Goal: Information Seeking & Learning: Learn about a topic

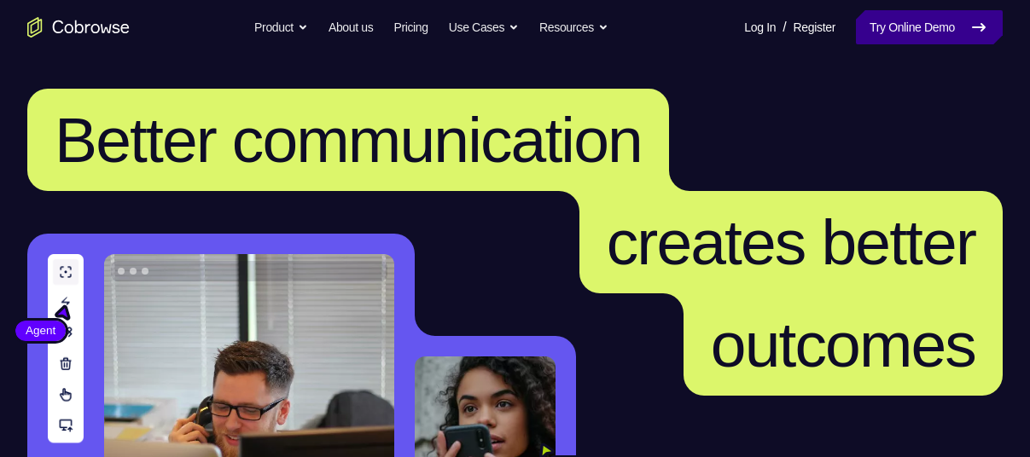
click at [935, 32] on link "Try Online Demo" at bounding box center [929, 27] width 147 height 34
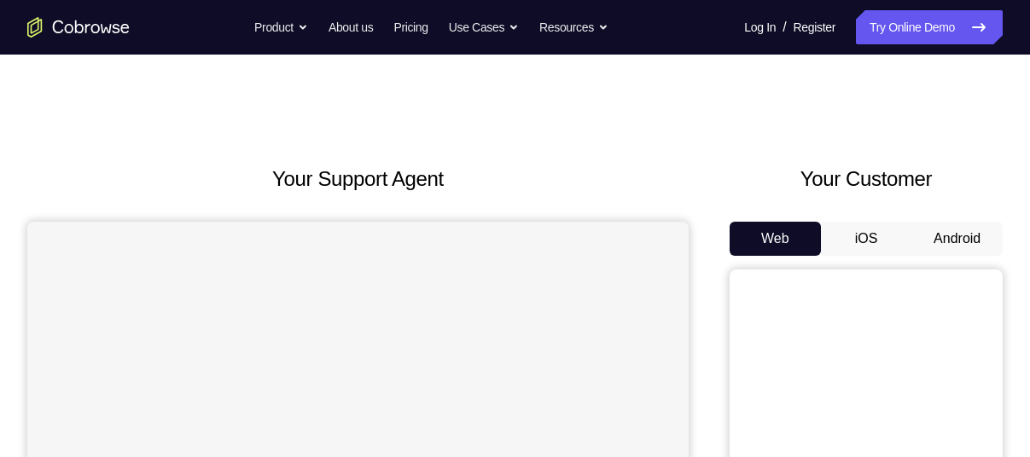
click at [947, 236] on button "Android" at bounding box center [956, 239] width 91 height 34
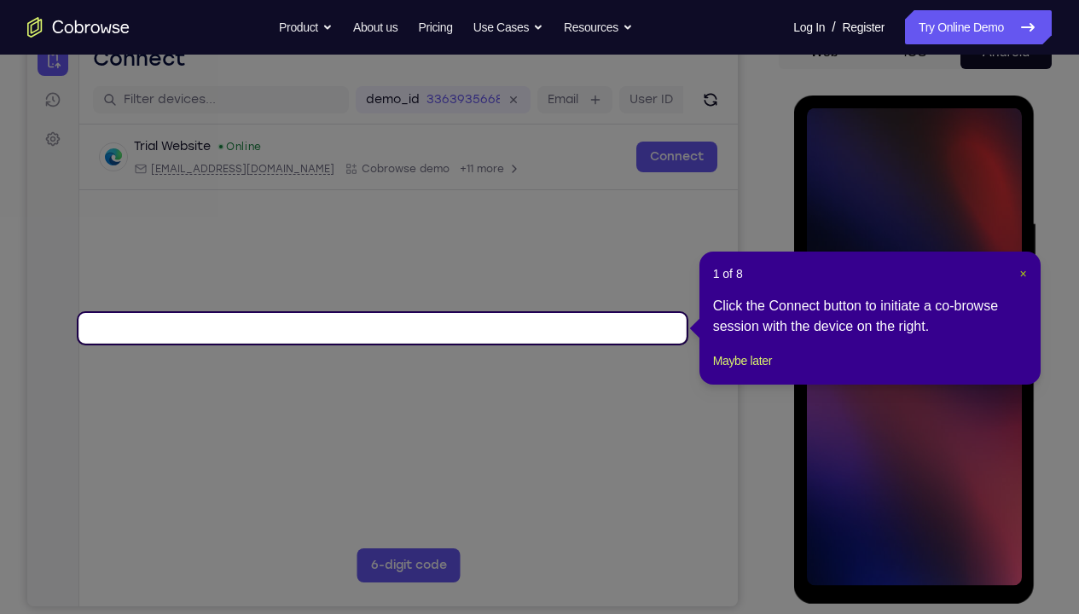
click at [1022, 273] on span "×" at bounding box center [1022, 274] width 7 height 14
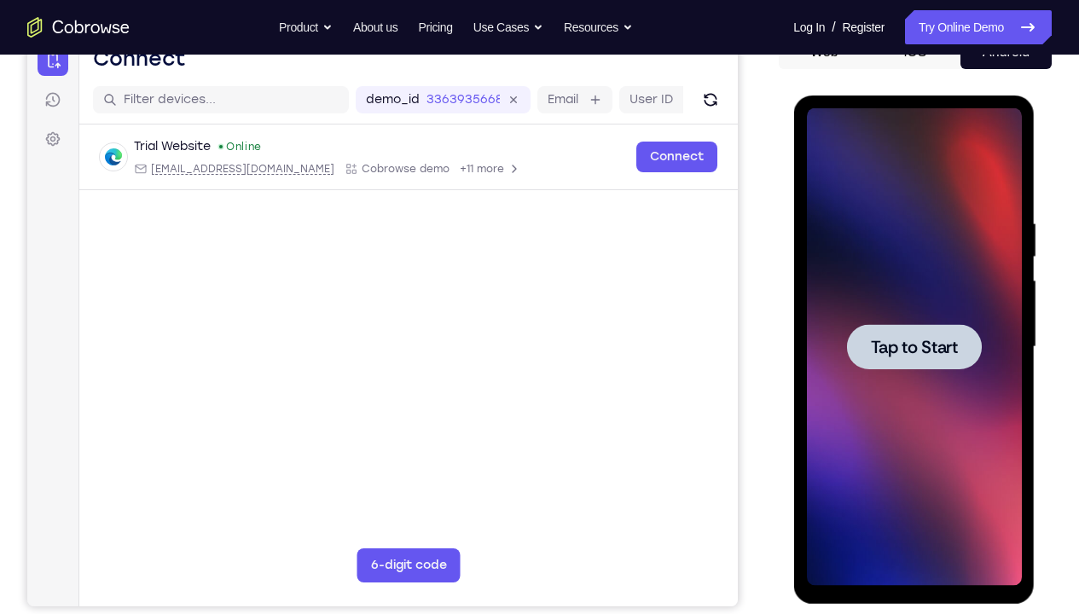
click at [932, 267] on div at bounding box center [913, 347] width 215 height 478
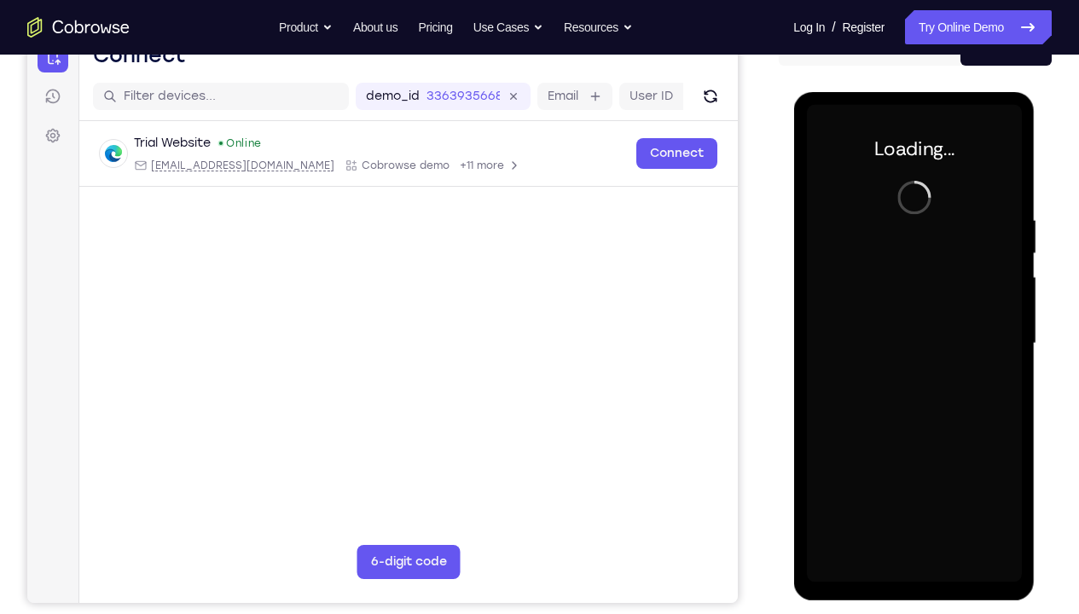
scroll to position [192, 0]
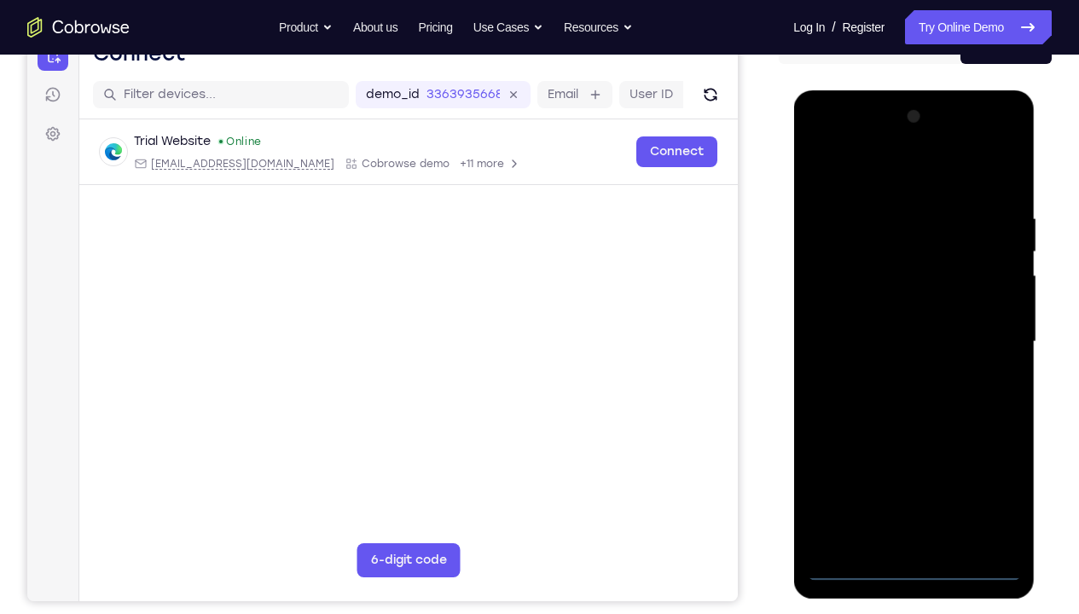
click at [914, 456] on div at bounding box center [913, 342] width 215 height 478
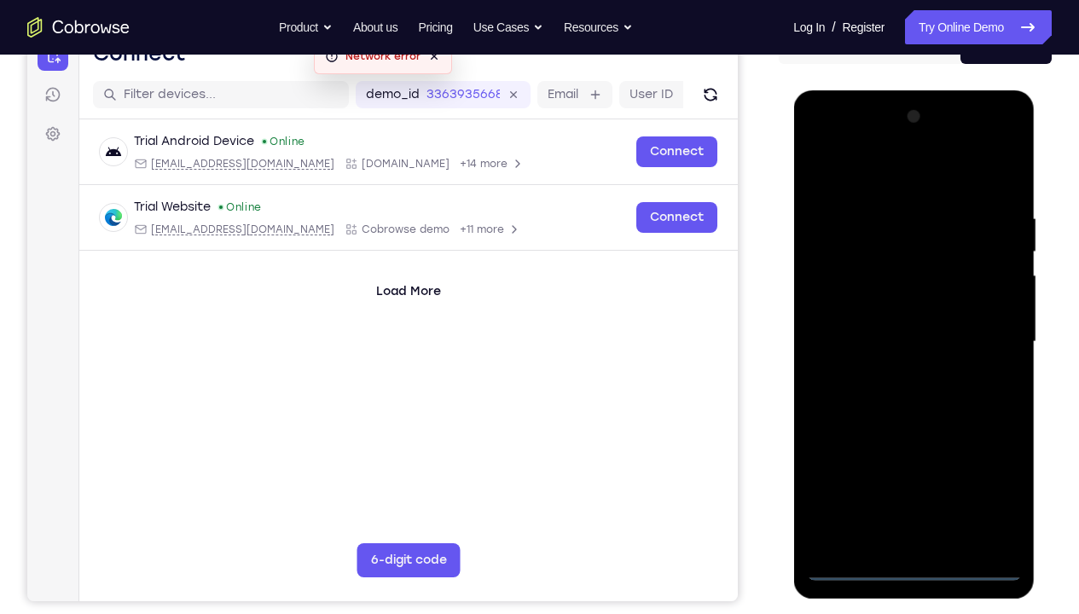
click at [990, 456] on div at bounding box center [913, 342] width 215 height 478
click at [856, 189] on div at bounding box center [913, 342] width 215 height 478
click at [987, 334] on div at bounding box center [913, 342] width 215 height 478
click at [894, 456] on div at bounding box center [913, 342] width 215 height 478
click at [893, 377] on div at bounding box center [913, 342] width 215 height 478
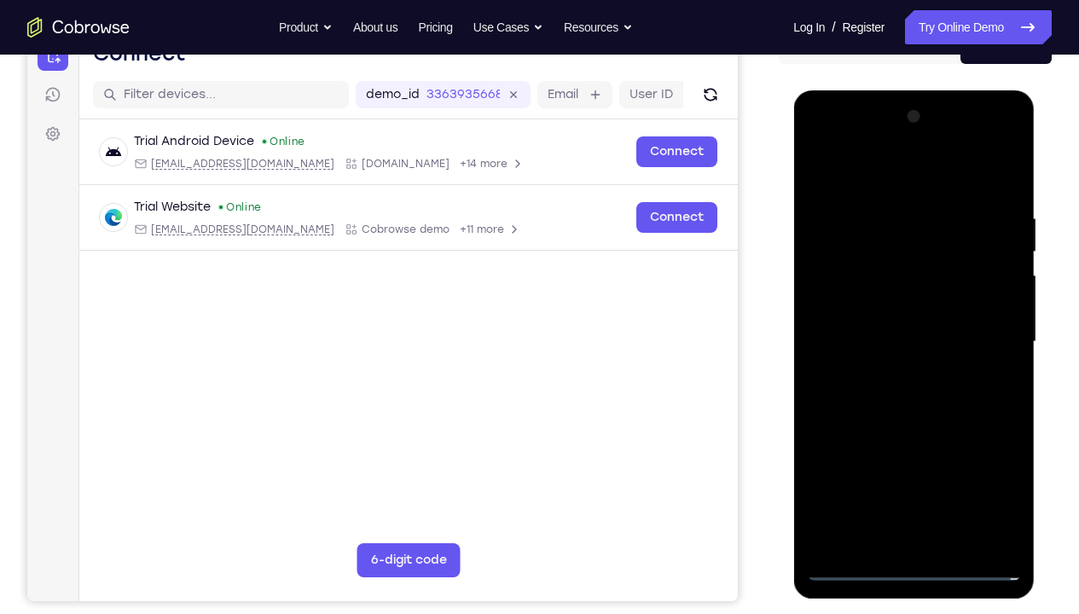
click at [876, 334] on div at bounding box center [913, 342] width 215 height 478
click at [876, 322] on div at bounding box center [913, 342] width 215 height 478
click at [897, 344] on div at bounding box center [913, 342] width 215 height 478
click at [1003, 197] on div at bounding box center [913, 342] width 215 height 478
drag, startPoint x: 848, startPoint y: 171, endPoint x: 1038, endPoint y: 164, distance: 190.3
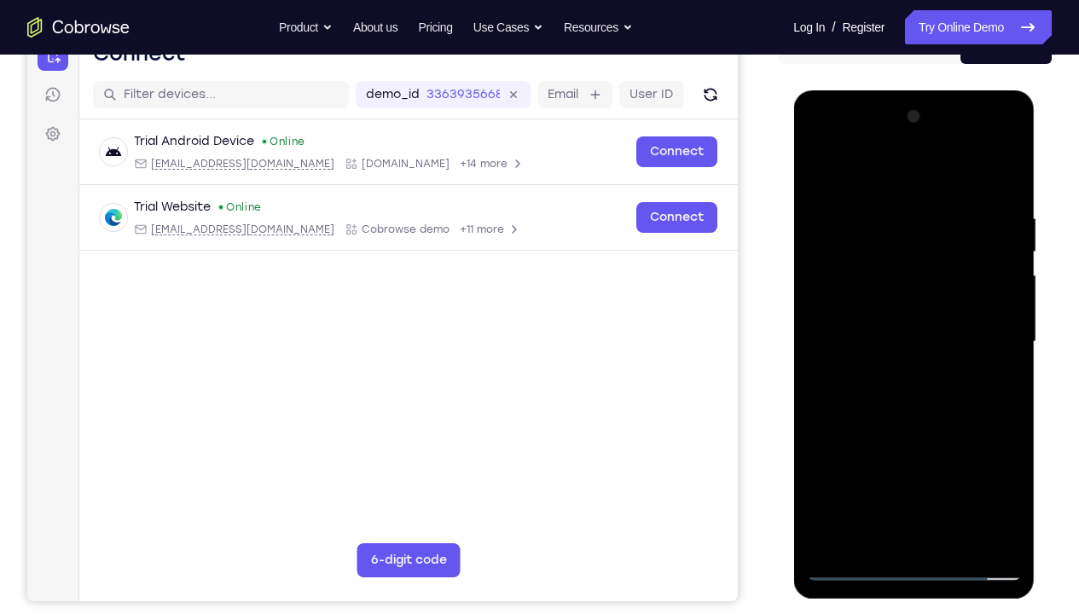
click at [1029, 164] on html "Online web based iOS Simulators and Android Emulators. Run iPhone, iPad, Mobile…" at bounding box center [914, 346] width 243 height 512
click at [1006, 165] on div at bounding box center [913, 342] width 215 height 478
click at [847, 218] on div at bounding box center [913, 342] width 215 height 478
click at [821, 165] on div at bounding box center [913, 342] width 215 height 478
click at [961, 216] on div at bounding box center [913, 342] width 215 height 478
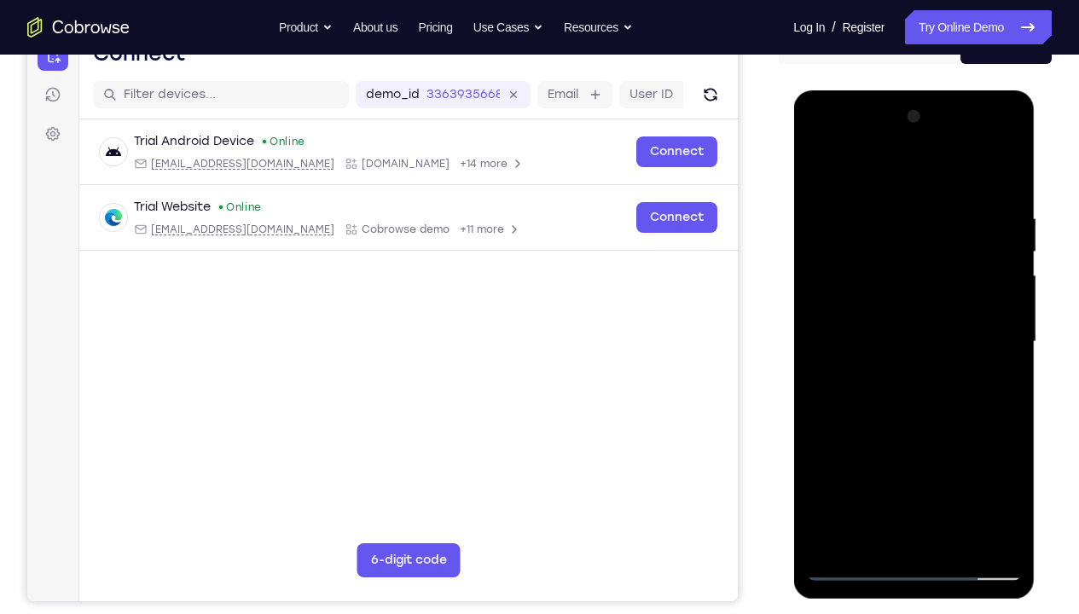
click at [824, 171] on div at bounding box center [913, 342] width 215 height 478
click at [1013, 456] on div at bounding box center [913, 342] width 215 height 478
click at [881, 213] on div at bounding box center [913, 342] width 215 height 478
click at [1001, 456] on div at bounding box center [913, 342] width 215 height 478
click at [999, 369] on div at bounding box center [913, 342] width 215 height 478
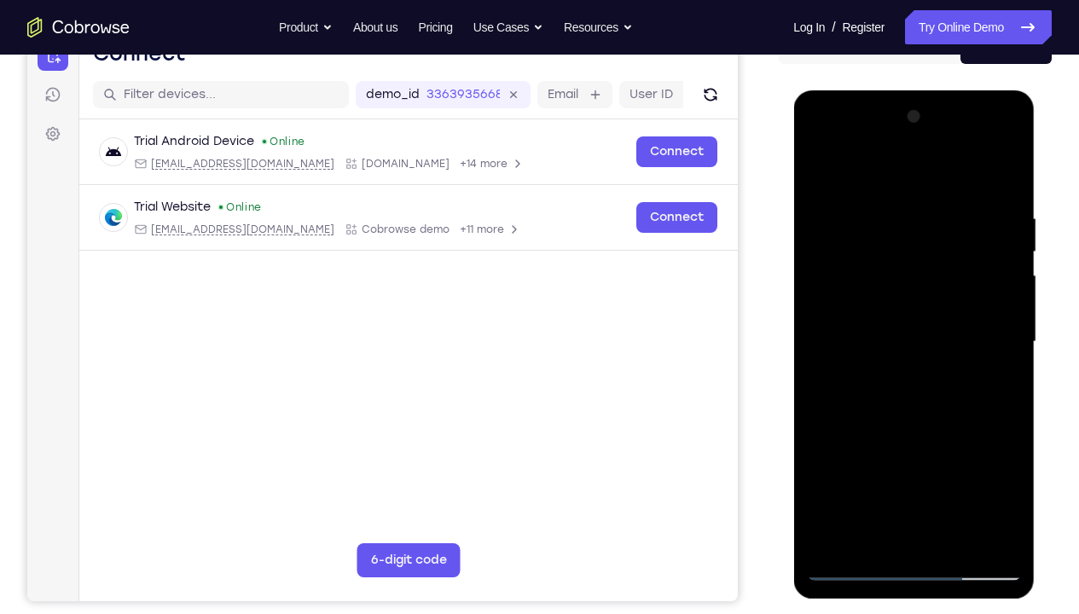
click at [849, 447] on div at bounding box center [913, 342] width 215 height 478
click at [833, 381] on div at bounding box center [913, 342] width 215 height 478
click at [1001, 405] on div at bounding box center [913, 342] width 215 height 478
click at [1001, 185] on div at bounding box center [913, 342] width 215 height 478
click at [937, 201] on div at bounding box center [913, 342] width 215 height 478
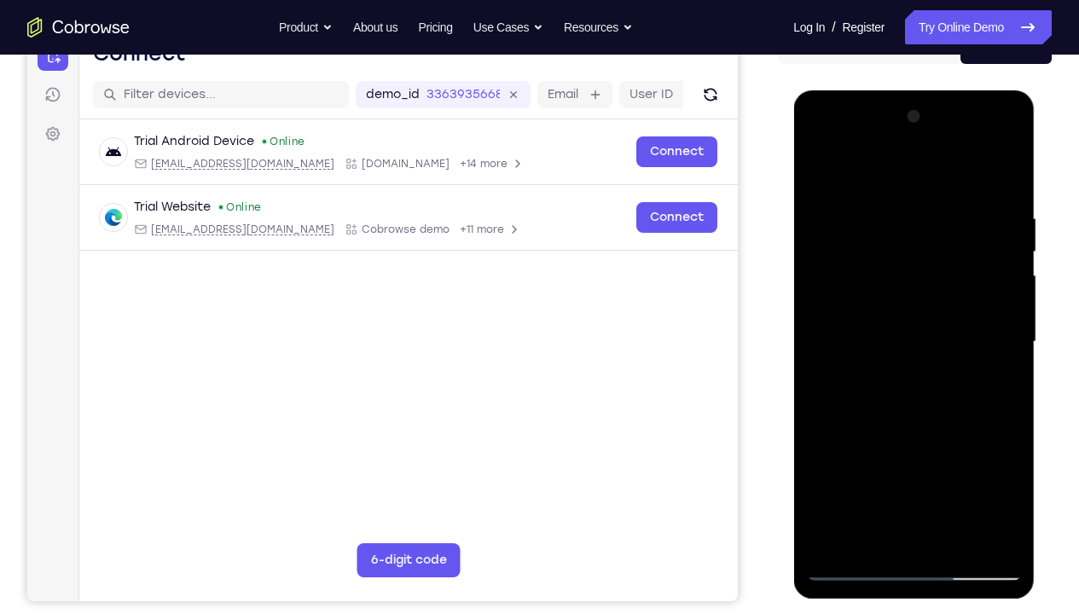
click at [1004, 181] on div at bounding box center [913, 342] width 215 height 478
click at [999, 386] on div at bounding box center [913, 342] width 215 height 478
click at [1006, 359] on div at bounding box center [913, 342] width 215 height 478
click at [1006, 356] on div at bounding box center [913, 342] width 215 height 478
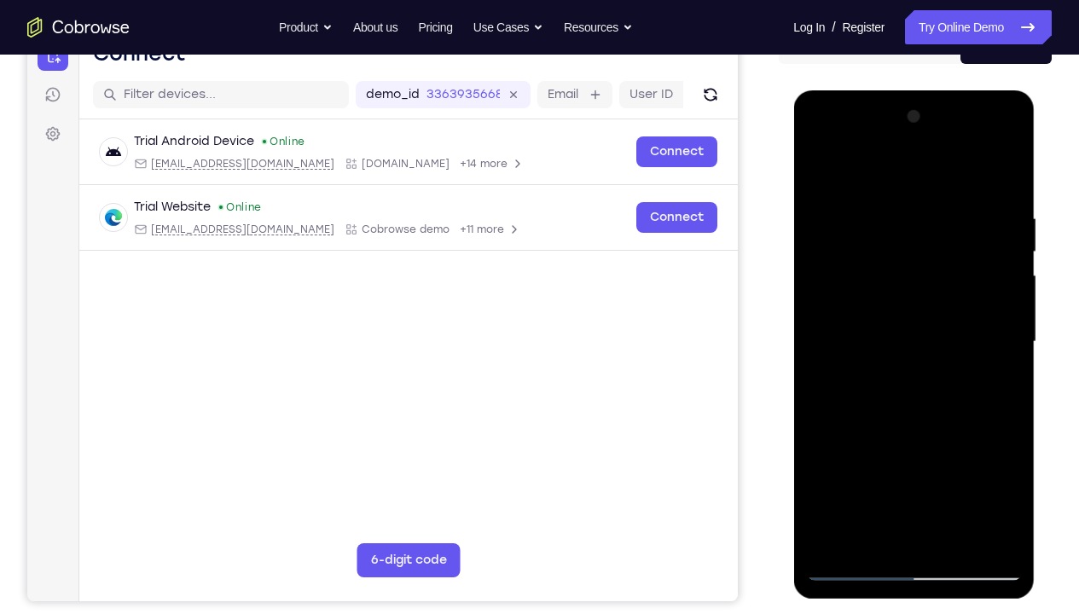
click at [1006, 356] on div at bounding box center [913, 342] width 215 height 478
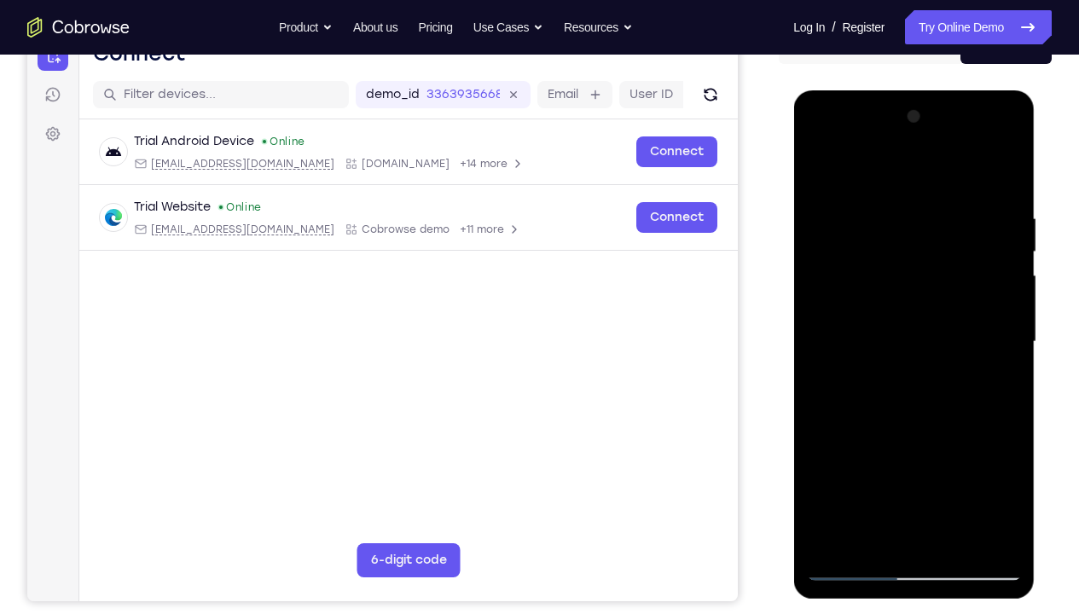
click at [1006, 356] on div at bounding box center [913, 342] width 215 height 478
click at [1008, 354] on div at bounding box center [913, 342] width 215 height 478
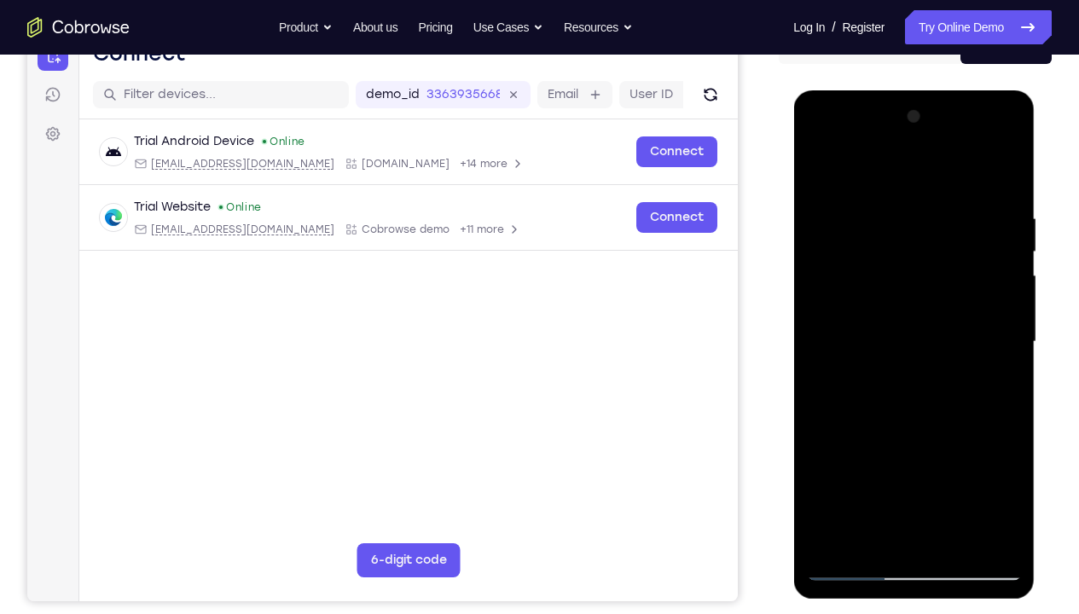
click at [1008, 354] on div at bounding box center [913, 342] width 215 height 478
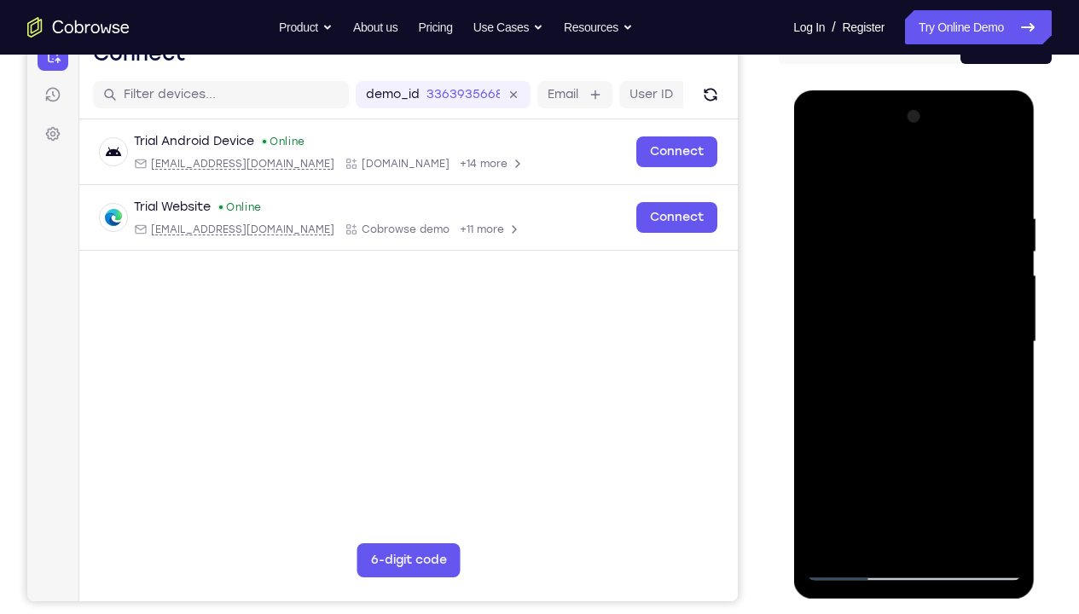
click at [1008, 354] on div at bounding box center [913, 342] width 215 height 478
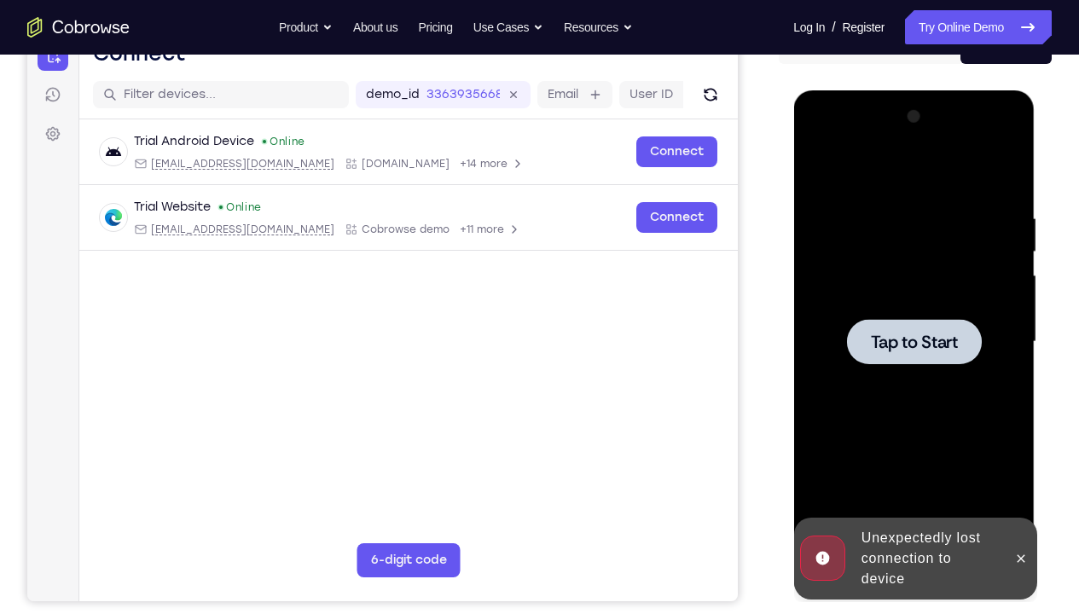
click at [933, 427] on div at bounding box center [913, 342] width 215 height 478
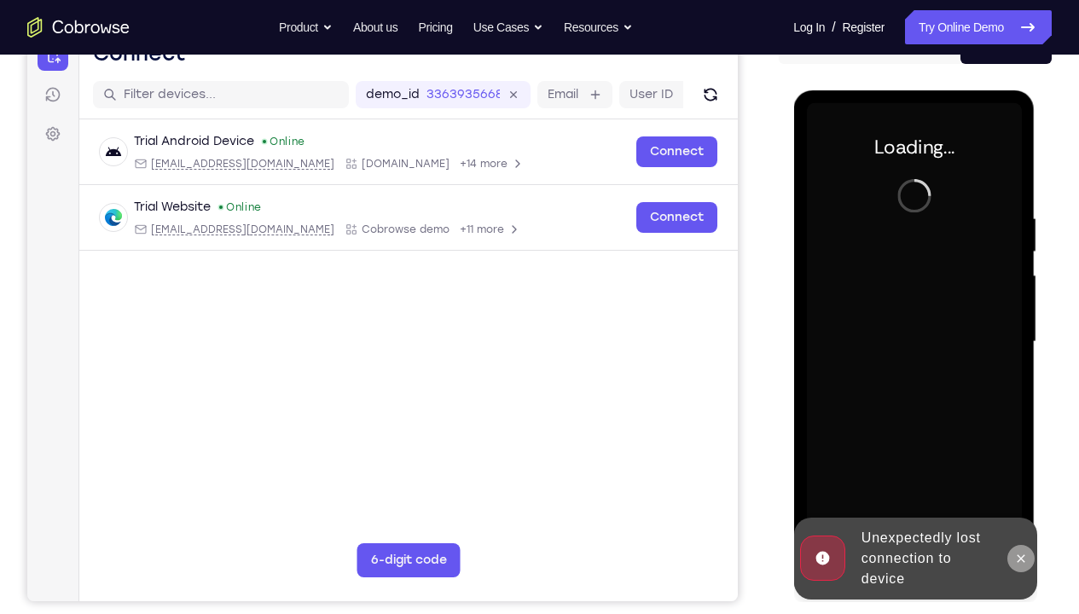
click at [1023, 456] on icon at bounding box center [1020, 559] width 14 height 14
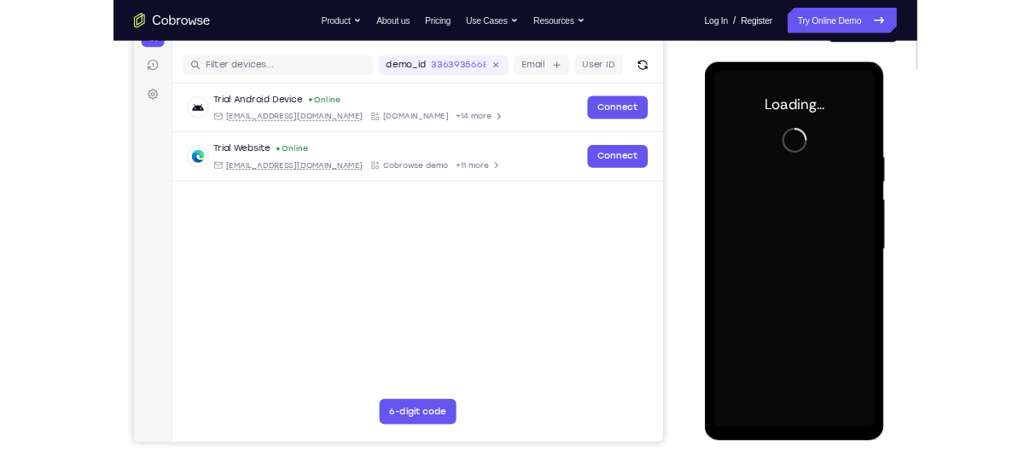
scroll to position [203, 0]
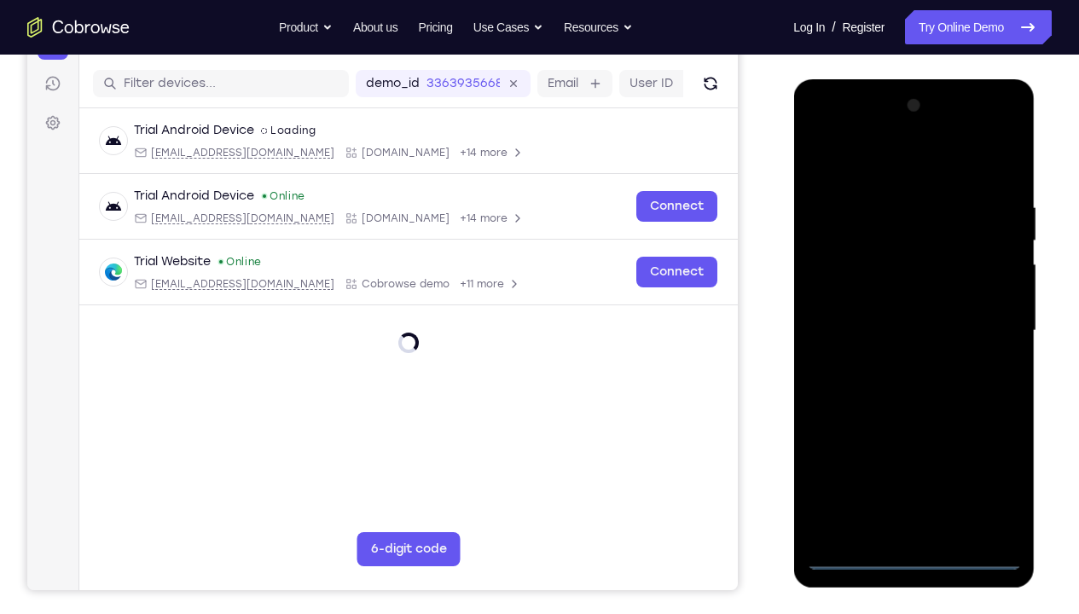
click at [914, 456] on div at bounding box center [913, 331] width 215 height 478
click at [994, 456] on div at bounding box center [913, 331] width 215 height 478
click at [843, 157] on div at bounding box center [913, 331] width 215 height 478
click at [840, 280] on div at bounding box center [913, 331] width 215 height 478
click at [886, 331] on div at bounding box center [913, 331] width 215 height 478
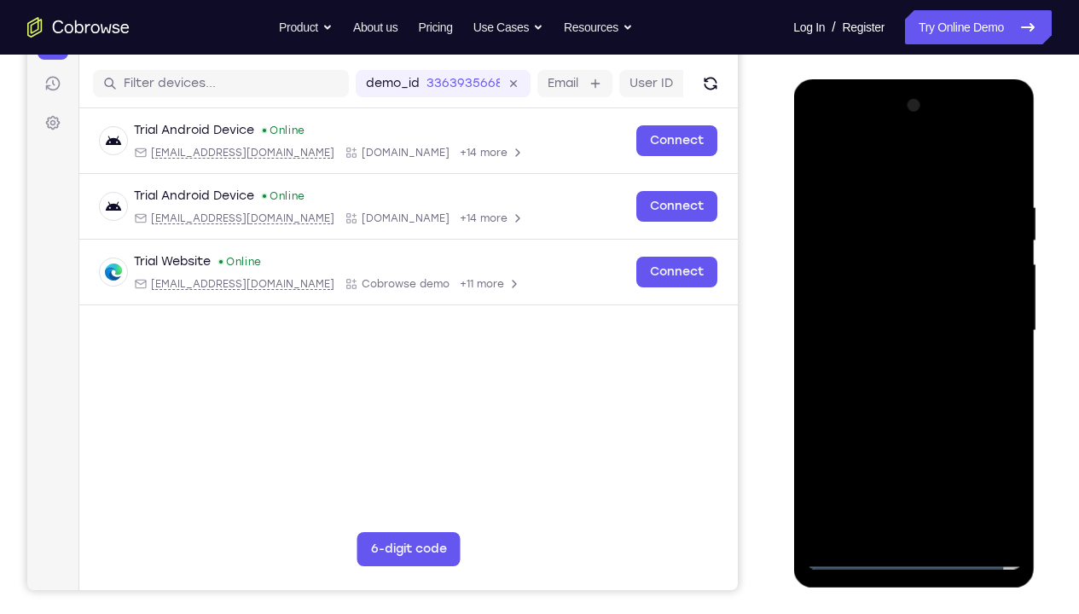
click at [886, 312] on div at bounding box center [913, 331] width 215 height 478
click at [914, 336] on div at bounding box center [913, 331] width 215 height 478
drag, startPoint x: 853, startPoint y: 166, endPoint x: 990, endPoint y: 164, distance: 137.4
click at [990, 164] on div at bounding box center [913, 331] width 215 height 478
drag, startPoint x: 891, startPoint y: 462, endPoint x: 891, endPoint y: 409, distance: 52.9
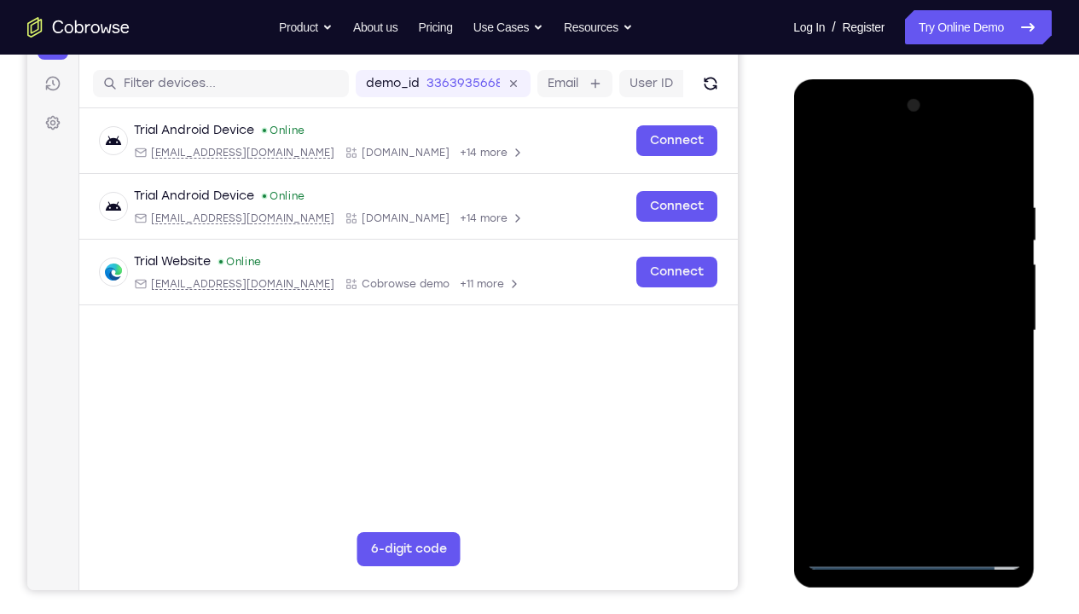
click at [891, 409] on div at bounding box center [913, 331] width 215 height 478
click at [919, 456] on div at bounding box center [913, 331] width 215 height 478
click at [857, 179] on div at bounding box center [913, 331] width 215 height 478
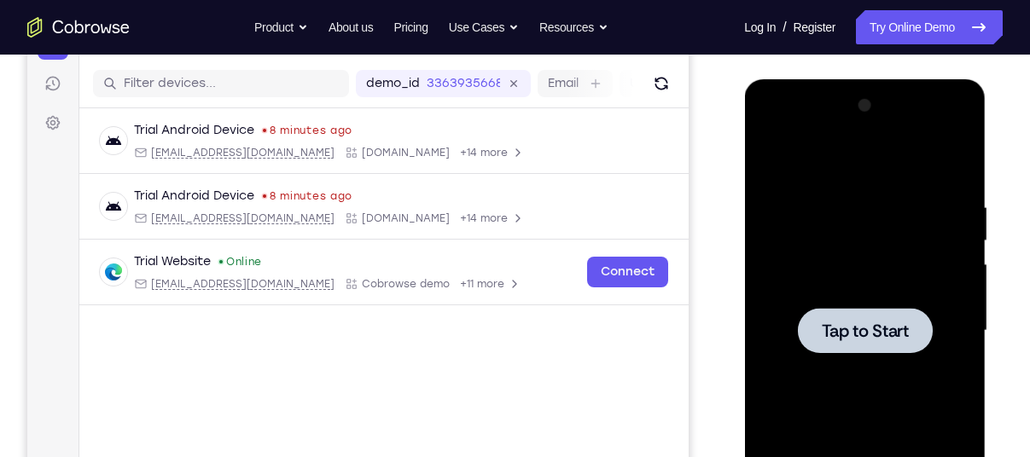
click at [862, 213] on div at bounding box center [864, 331] width 215 height 478
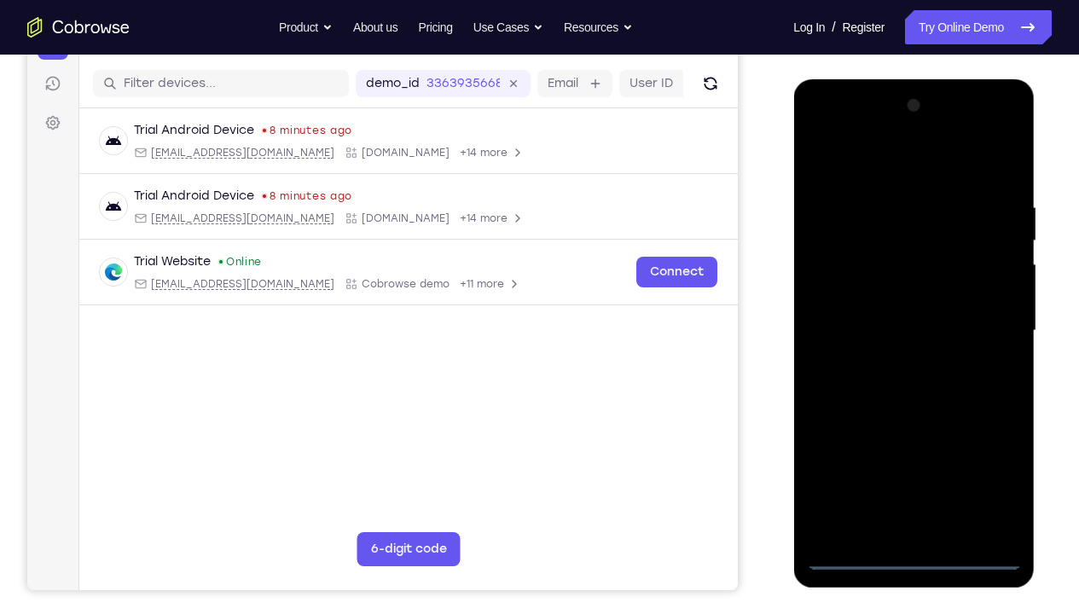
click at [914, 456] on div at bounding box center [913, 331] width 215 height 478
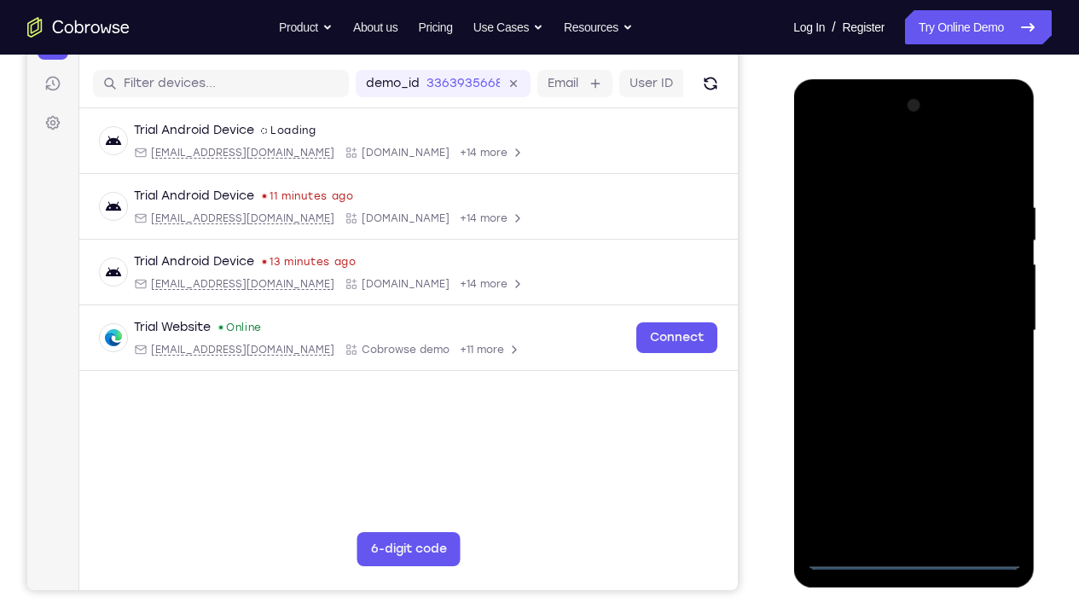
click at [980, 456] on div at bounding box center [913, 331] width 215 height 478
click at [859, 181] on div at bounding box center [913, 331] width 215 height 478
click at [845, 279] on div at bounding box center [913, 331] width 215 height 478
click at [868, 325] on div at bounding box center [913, 331] width 215 height 478
click at [878, 307] on div at bounding box center [913, 331] width 215 height 478
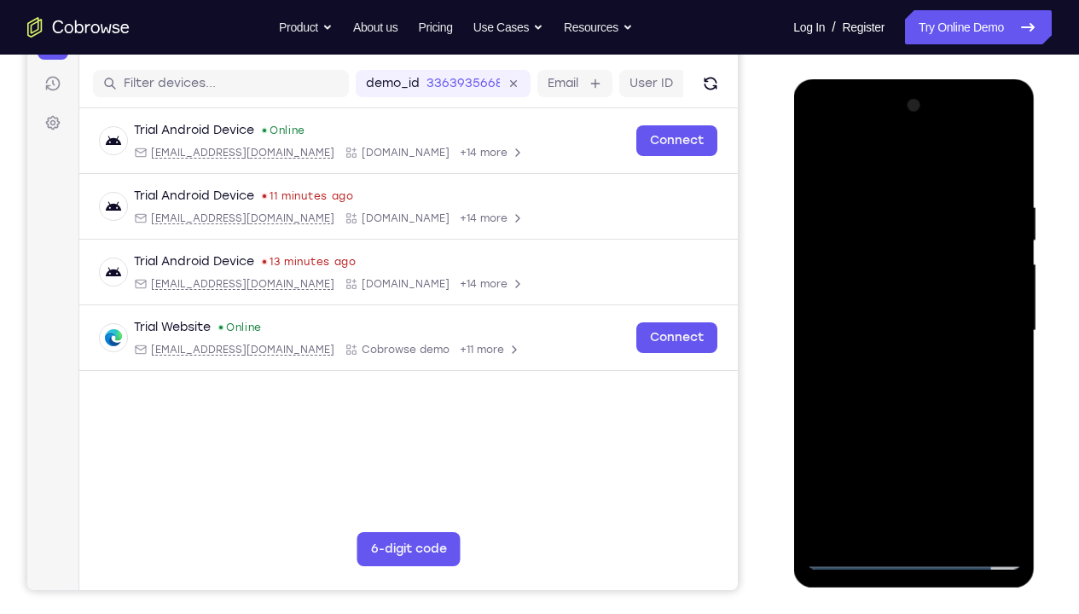
click at [1001, 309] on div at bounding box center [913, 331] width 215 height 478
click at [938, 346] on div at bounding box center [913, 331] width 215 height 478
drag, startPoint x: 883, startPoint y: 488, endPoint x: 880, endPoint y: 423, distance: 64.9
click at [880, 423] on div at bounding box center [913, 331] width 215 height 478
drag, startPoint x: 839, startPoint y: 167, endPoint x: 1006, endPoint y: 167, distance: 167.2
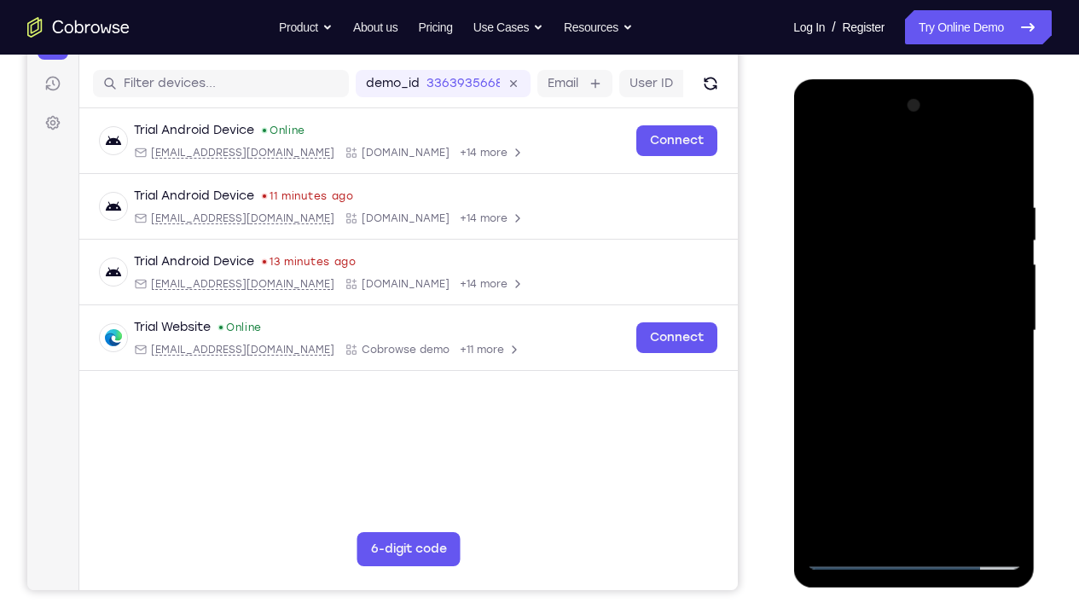
click at [1006, 167] on div at bounding box center [913, 331] width 215 height 478
click at [927, 456] on div at bounding box center [913, 331] width 215 height 478
click at [861, 182] on div at bounding box center [913, 331] width 215 height 478
click at [936, 225] on div at bounding box center [913, 331] width 215 height 478
click at [1008, 160] on div at bounding box center [913, 331] width 215 height 478
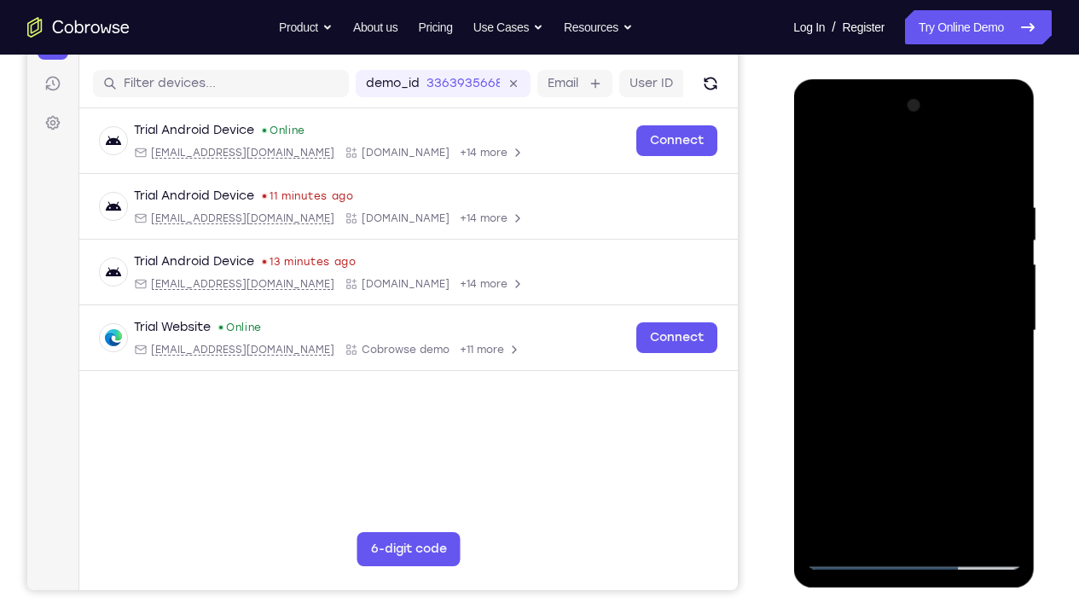
click at [941, 295] on div at bounding box center [913, 331] width 215 height 478
click at [1009, 160] on div at bounding box center [913, 331] width 215 height 478
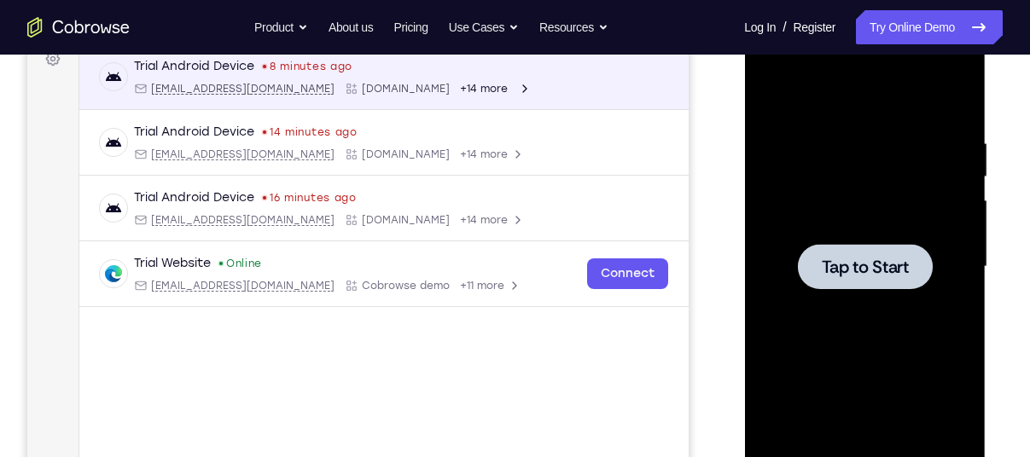
scroll to position [271, 0]
